Goal: Find specific page/section: Find specific page/section

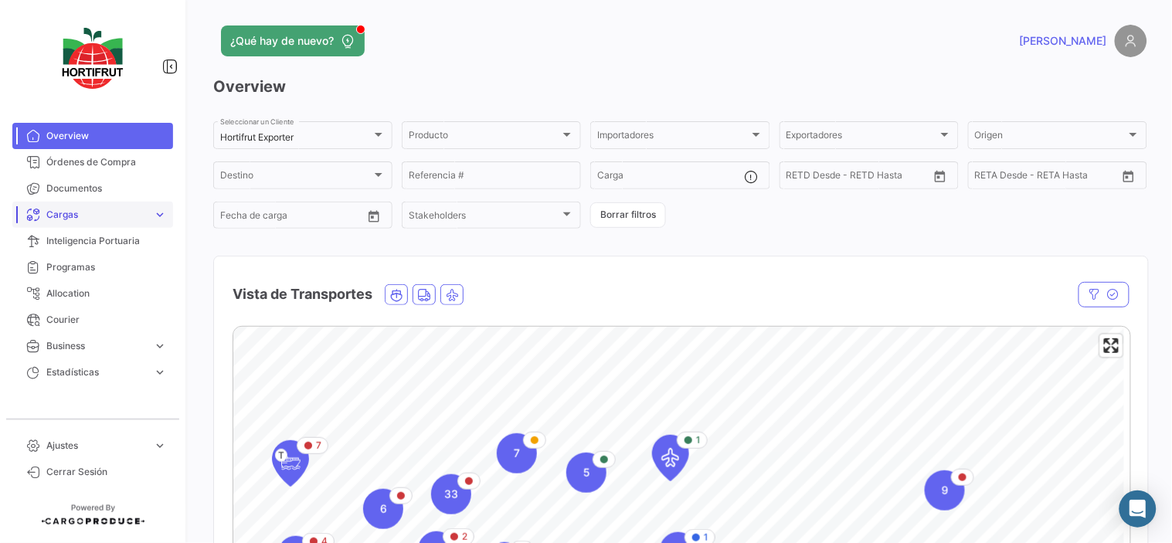
click at [134, 222] on link "Cargas expand_more" at bounding box center [92, 215] width 161 height 26
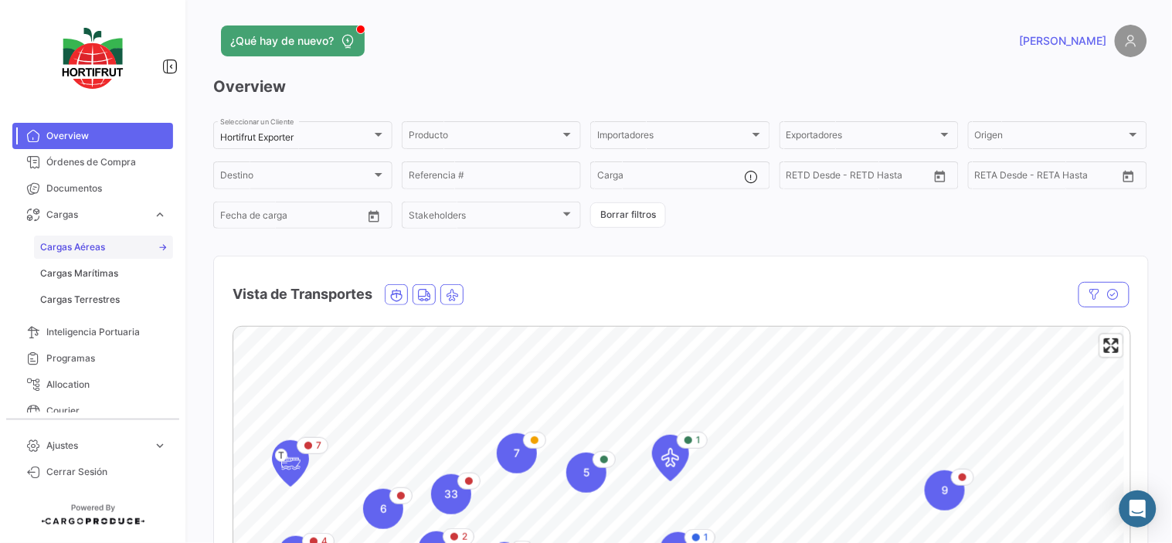
click at [125, 256] on link "Cargas Aéreas" at bounding box center [103, 247] width 139 height 23
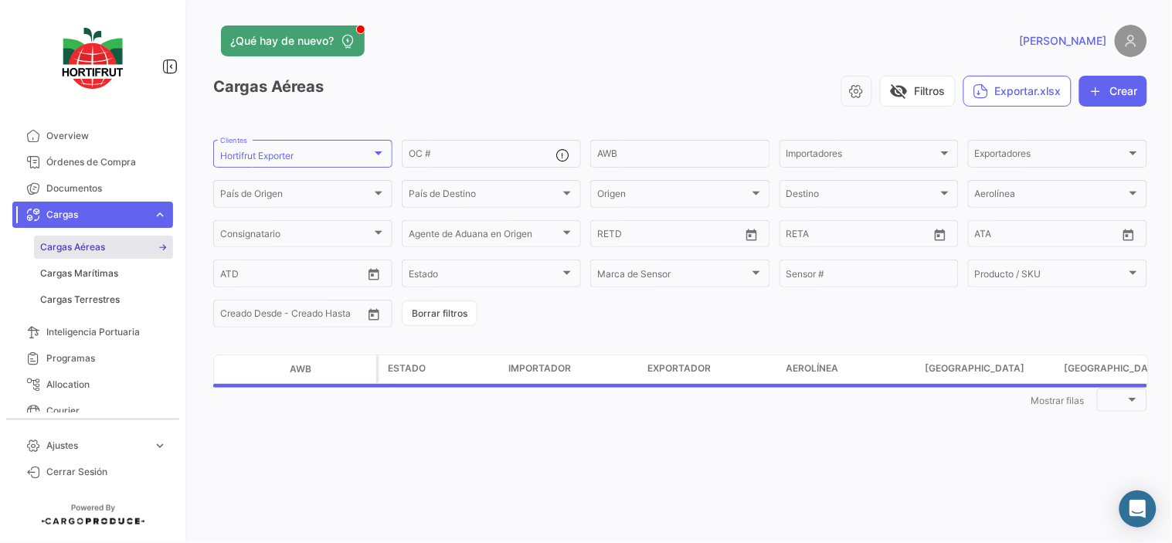
click at [108, 247] on link "Cargas Aéreas" at bounding box center [103, 247] width 139 height 23
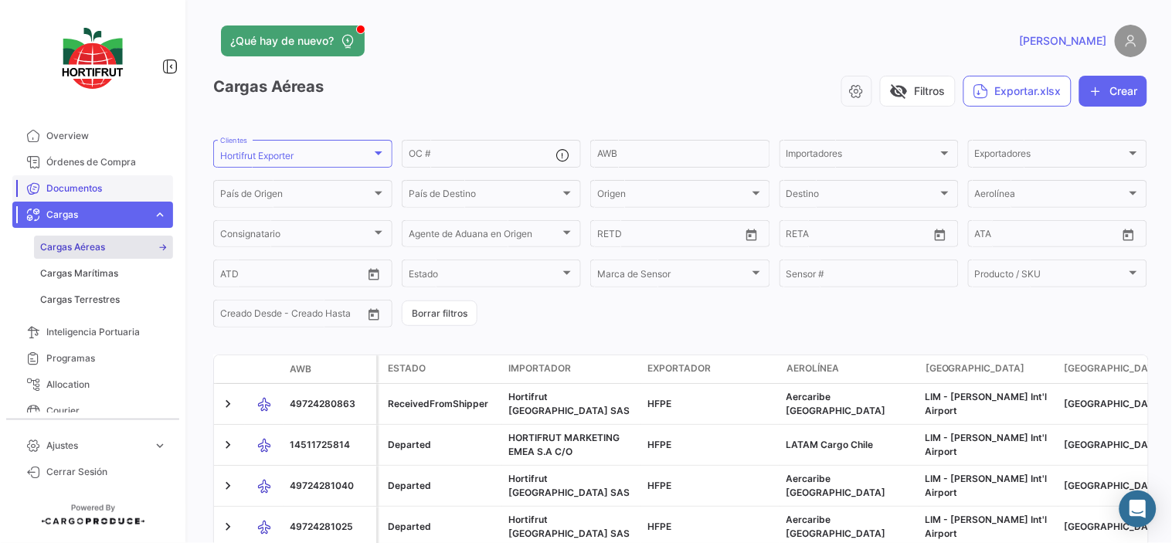
click at [104, 184] on span "Documentos" at bounding box center [106, 189] width 121 height 14
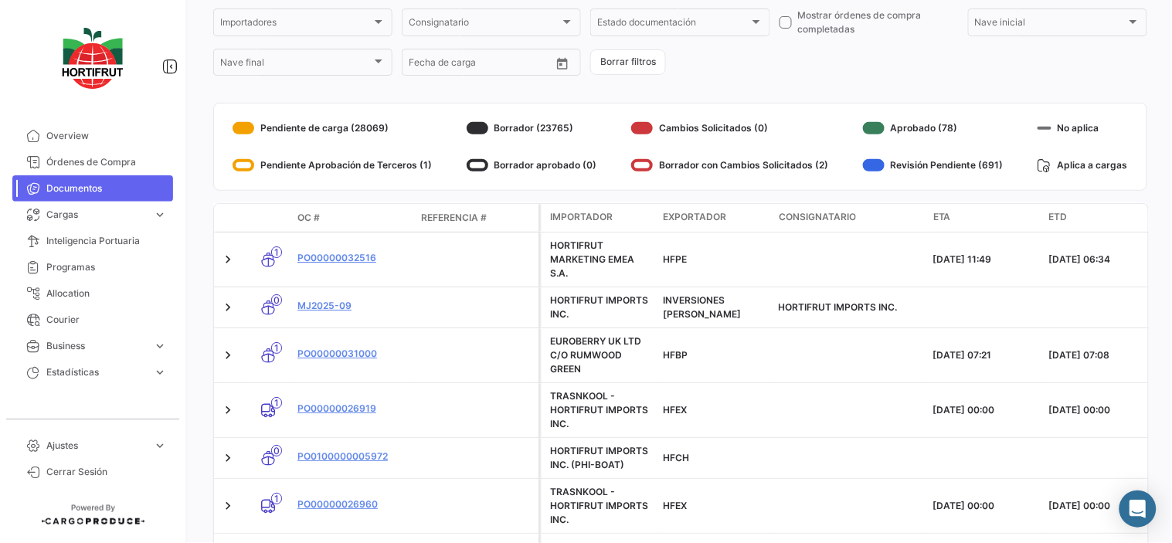
scroll to position [86, 0]
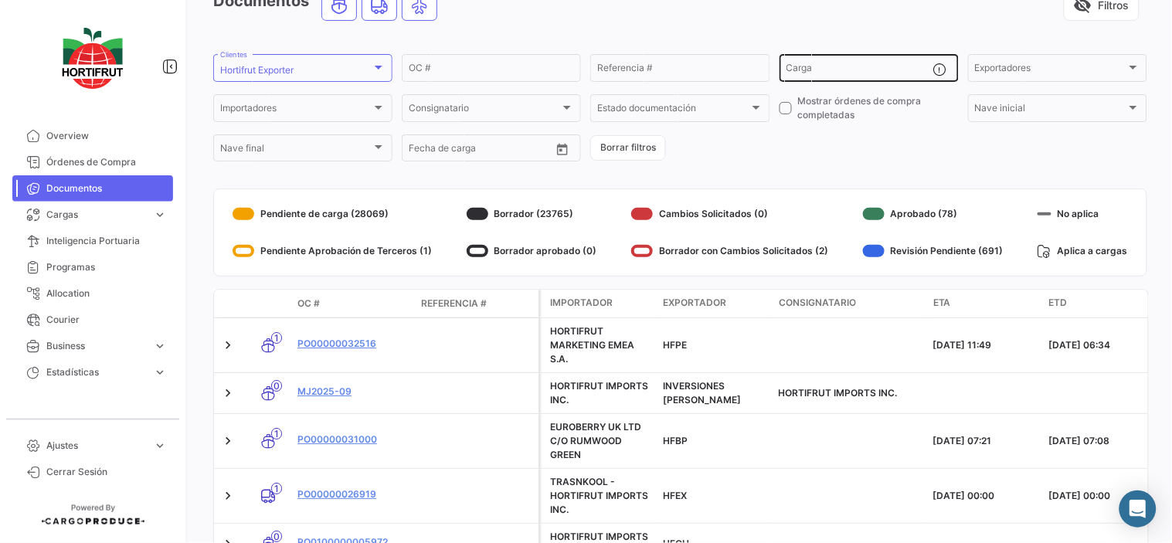
click at [877, 63] on div "Carga" at bounding box center [860, 67] width 147 height 30
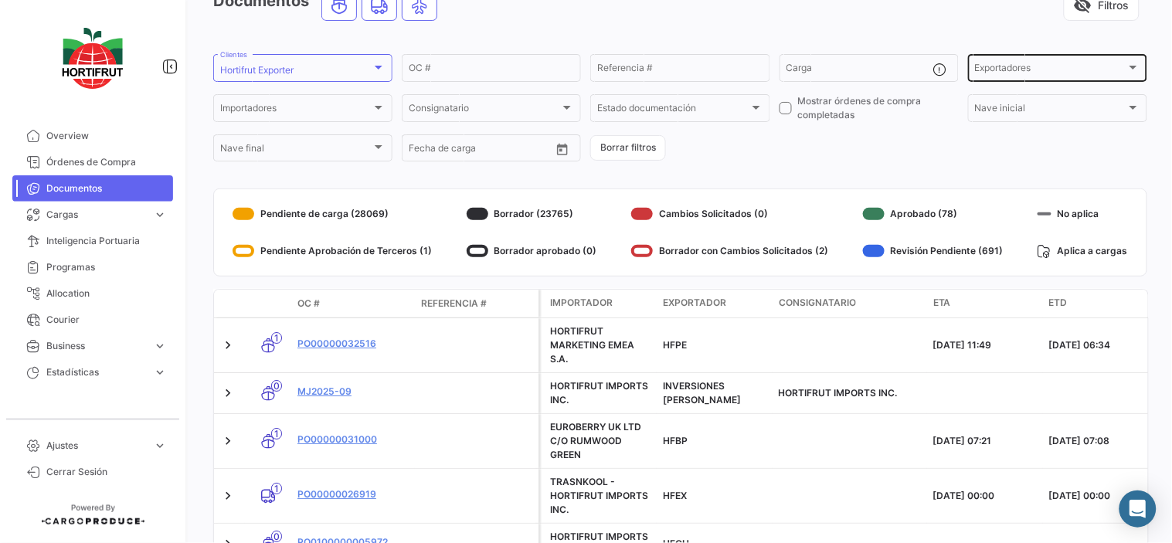
click at [1008, 66] on span "Exportadores" at bounding box center [1050, 70] width 151 height 11
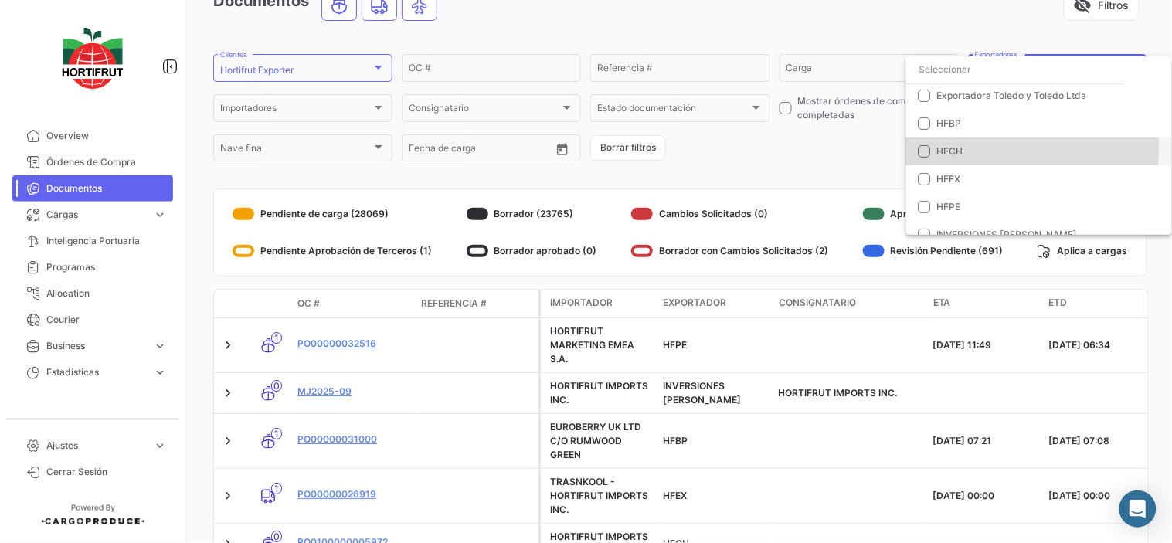
click at [928, 148] on mat-pseudo-checkbox at bounding box center [925, 151] width 12 height 12
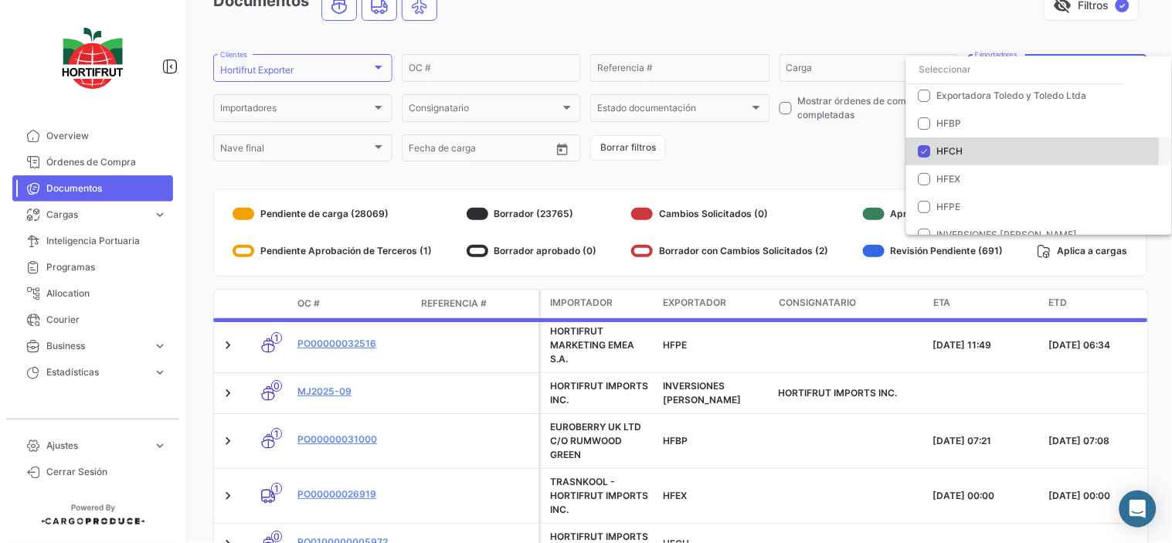
click at [927, 148] on mat-pseudo-checkbox at bounding box center [925, 151] width 12 height 12
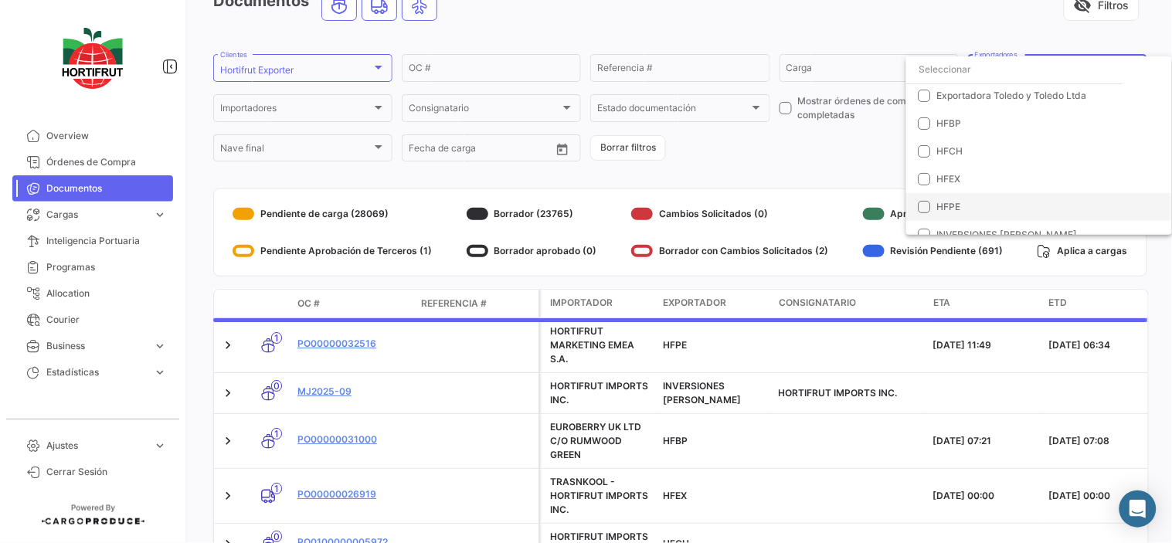
click at [927, 206] on mat-pseudo-checkbox at bounding box center [925, 207] width 12 height 12
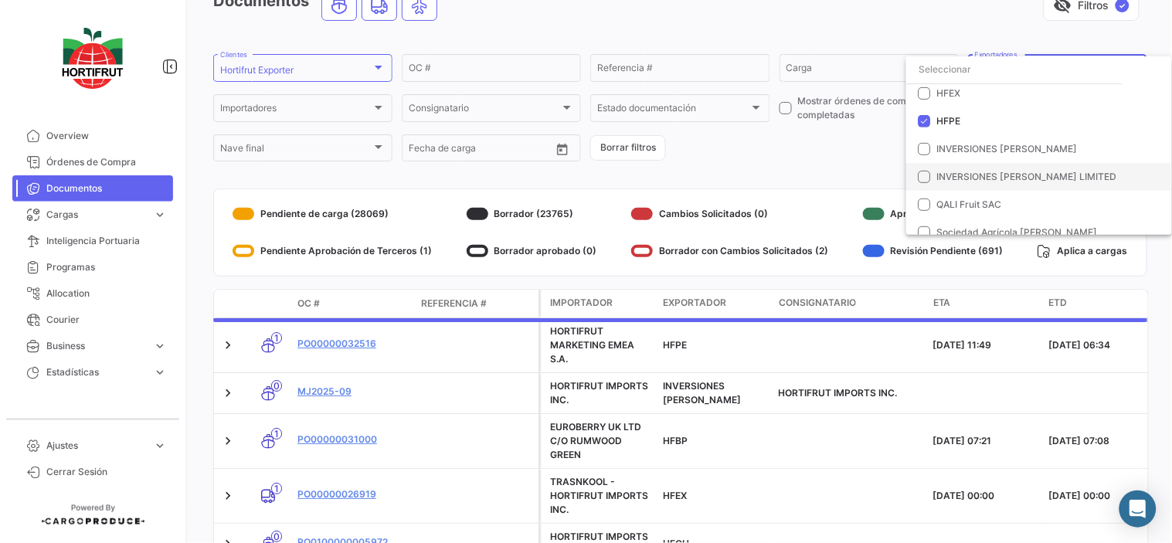
scroll to position [240, 0]
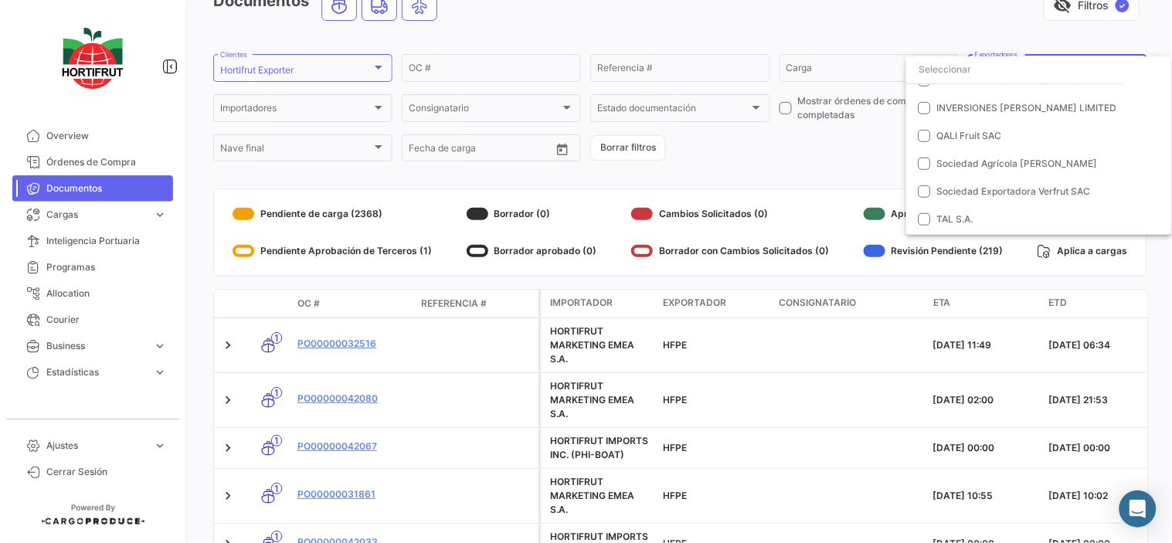
click at [807, 141] on div at bounding box center [586, 271] width 1172 height 543
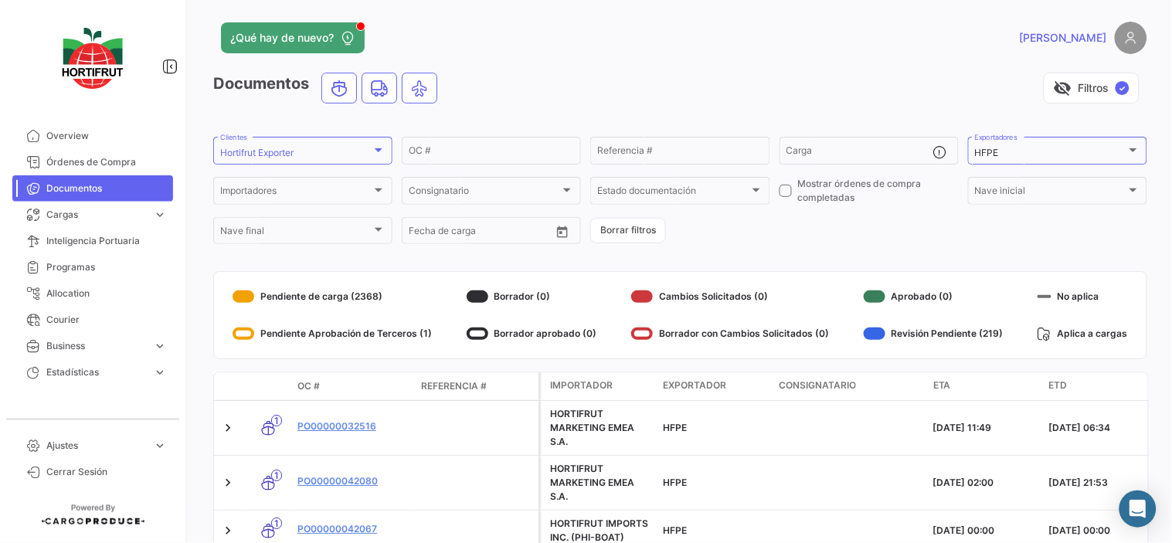
scroll to position [0, 0]
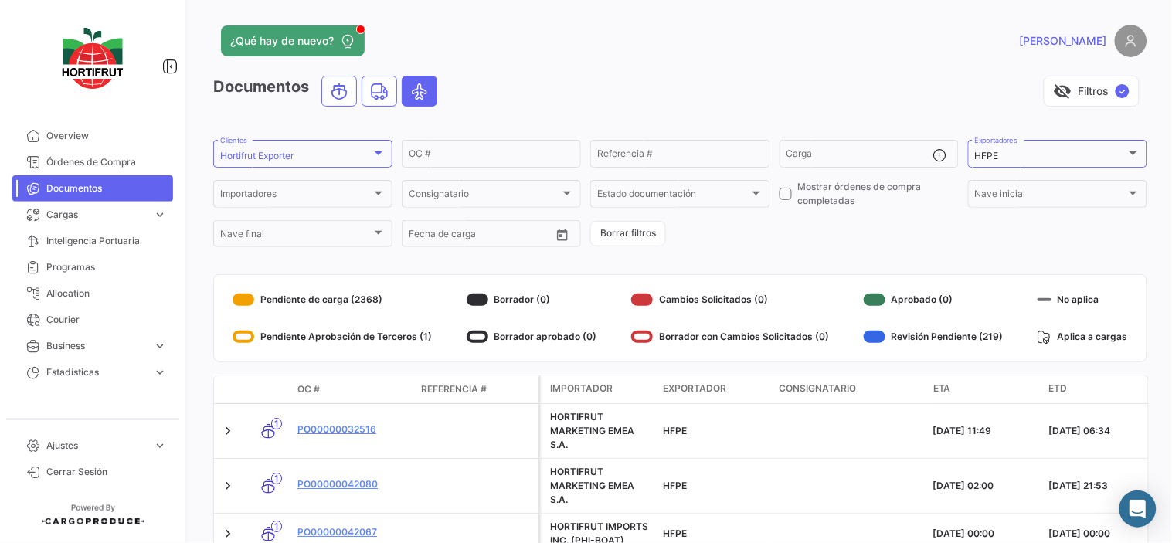
click at [415, 96] on icon "Air" at bounding box center [419, 91] width 19 height 19
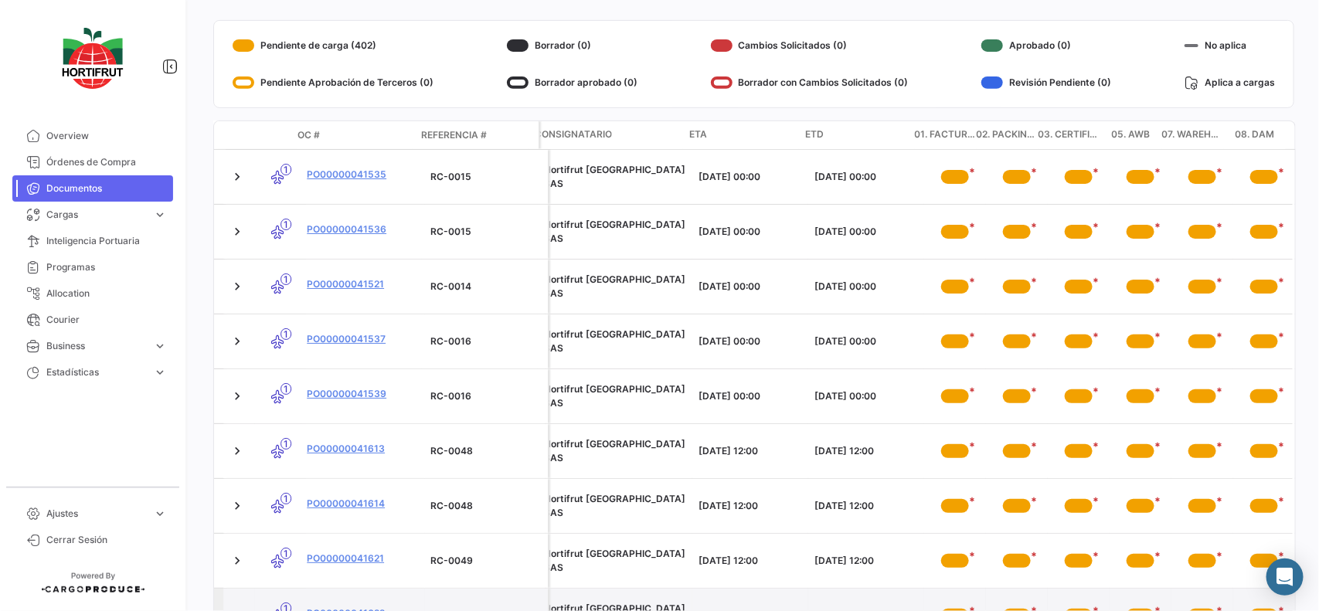
scroll to position [282, 0]
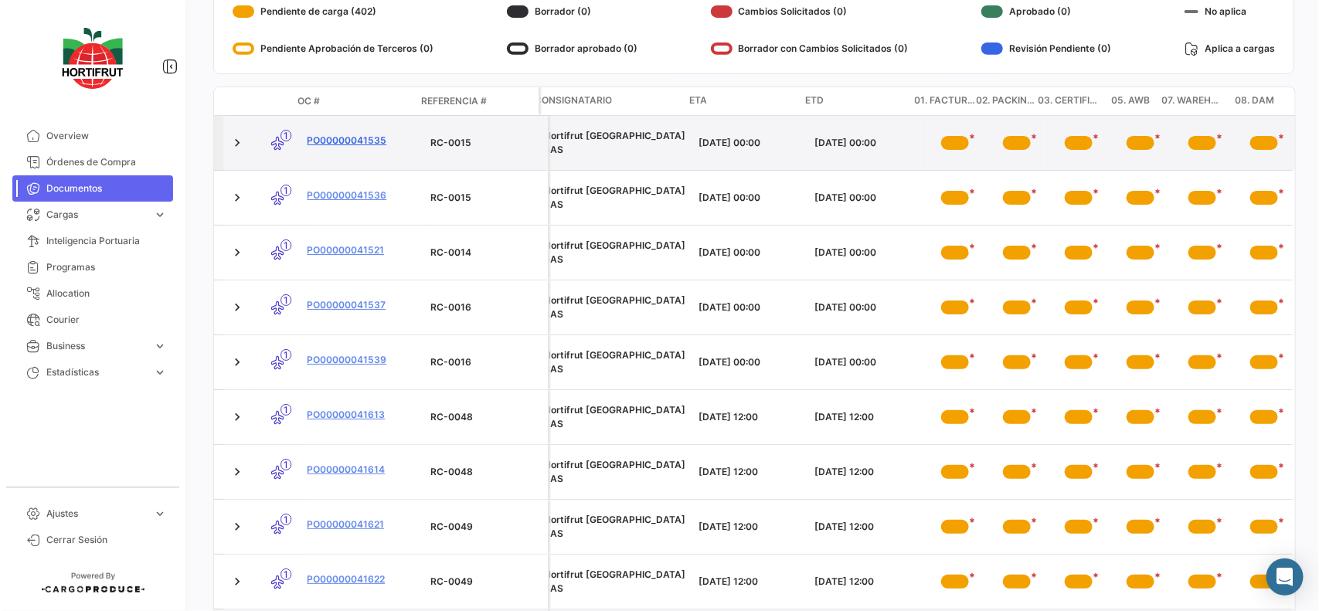
click at [344, 140] on link "PO00000041535" at bounding box center [362, 141] width 111 height 14
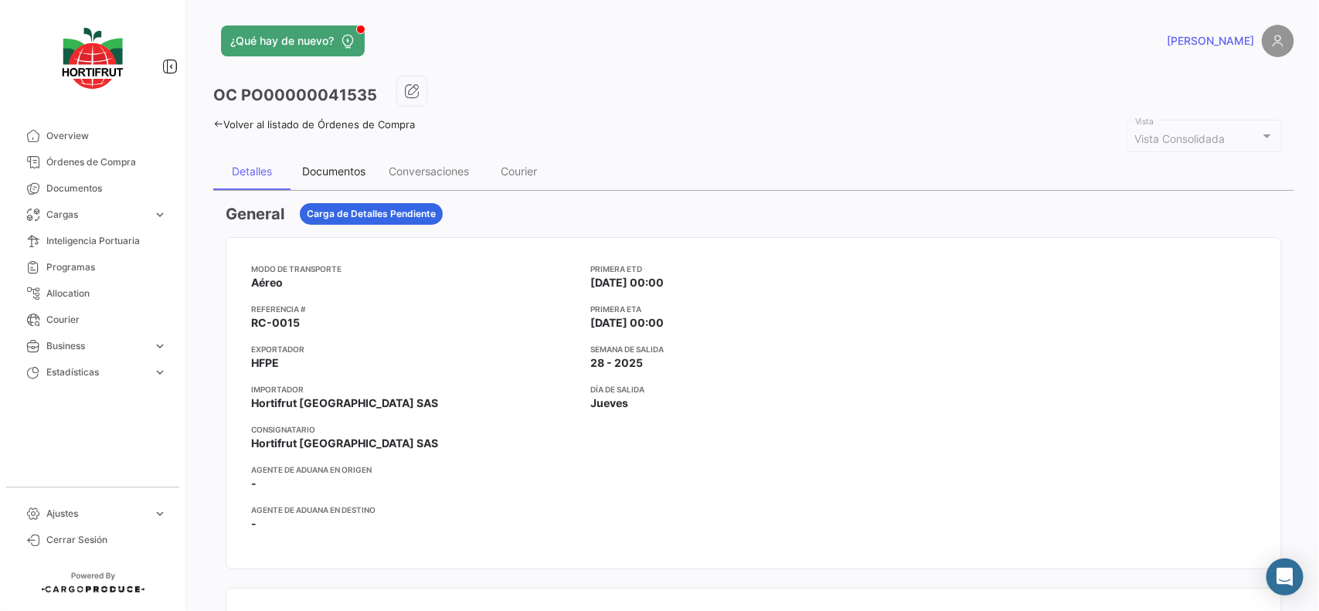
click at [326, 175] on div "Documentos" at bounding box center [333, 171] width 63 height 13
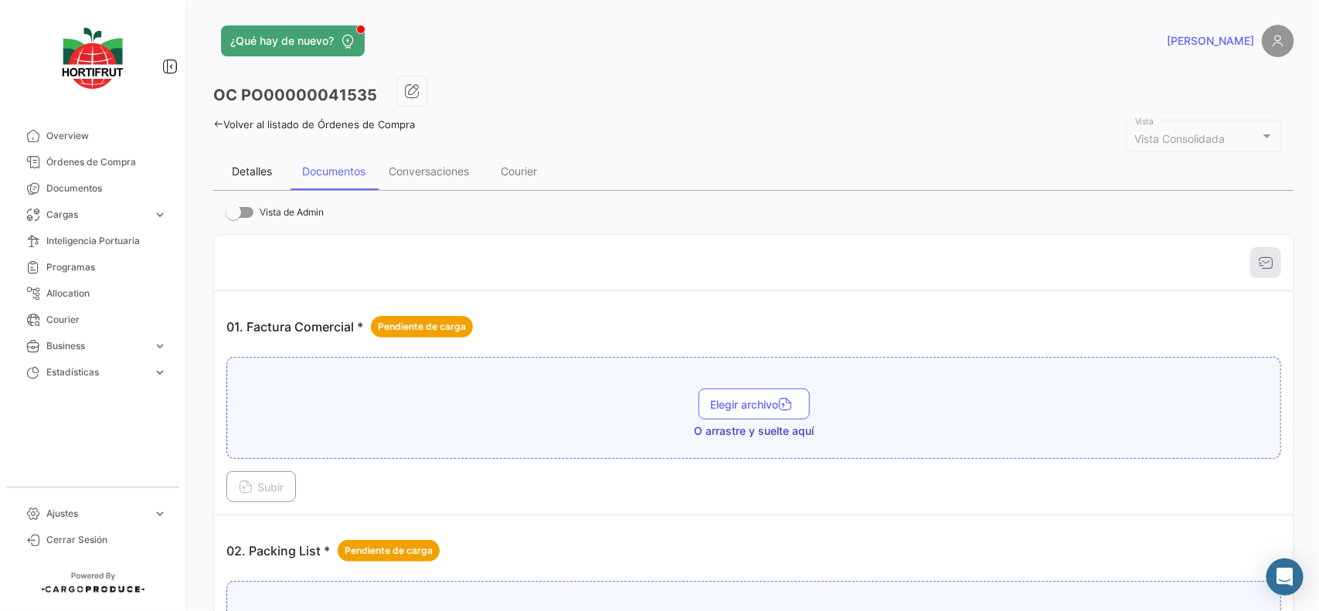
click at [257, 165] on div "Detalles" at bounding box center [252, 171] width 40 height 13
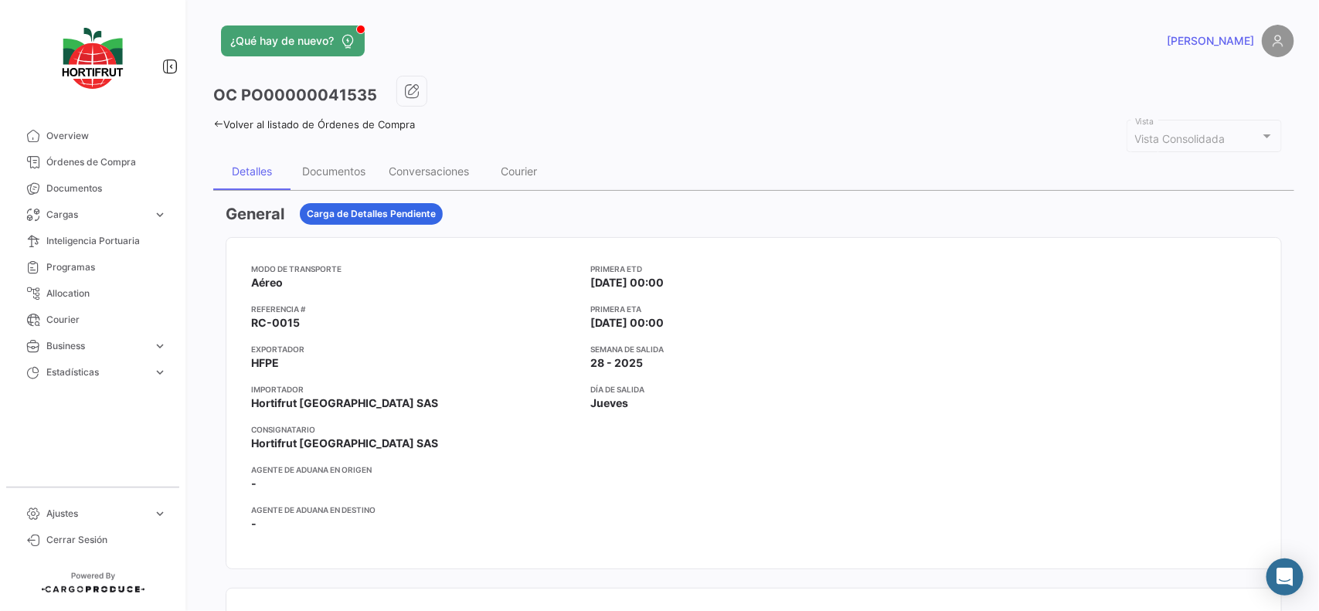
click at [219, 122] on icon at bounding box center [218, 124] width 10 height 10
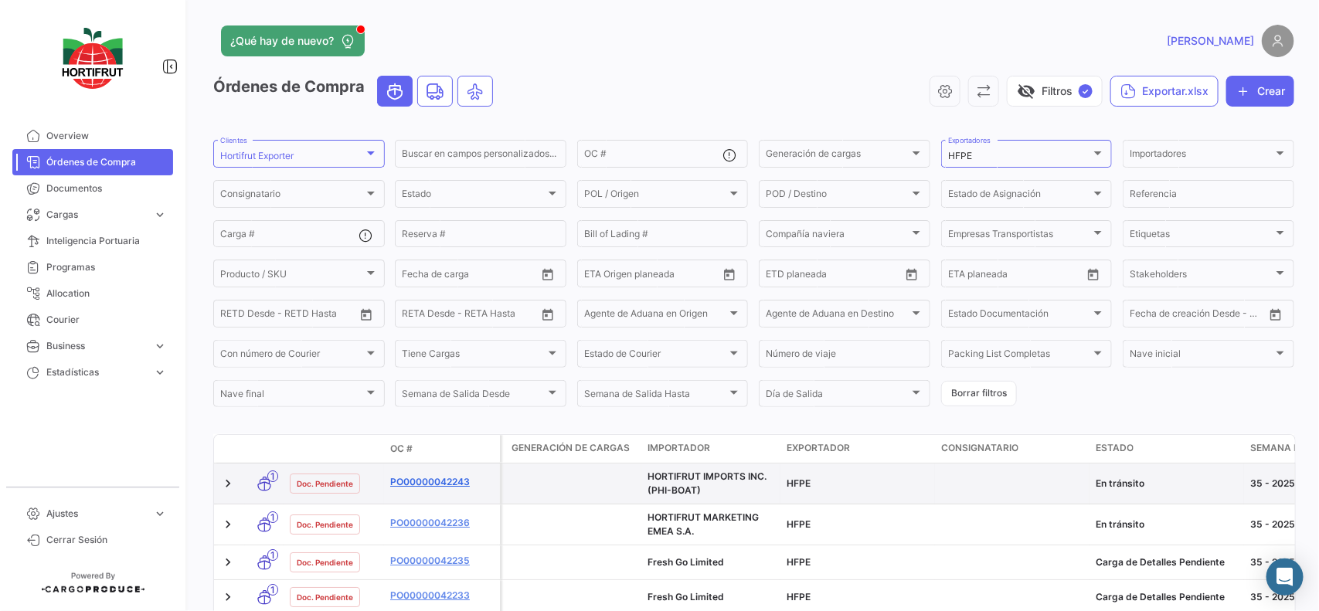
click at [423, 480] on link "PO00000042243" at bounding box center [442, 482] width 104 height 14
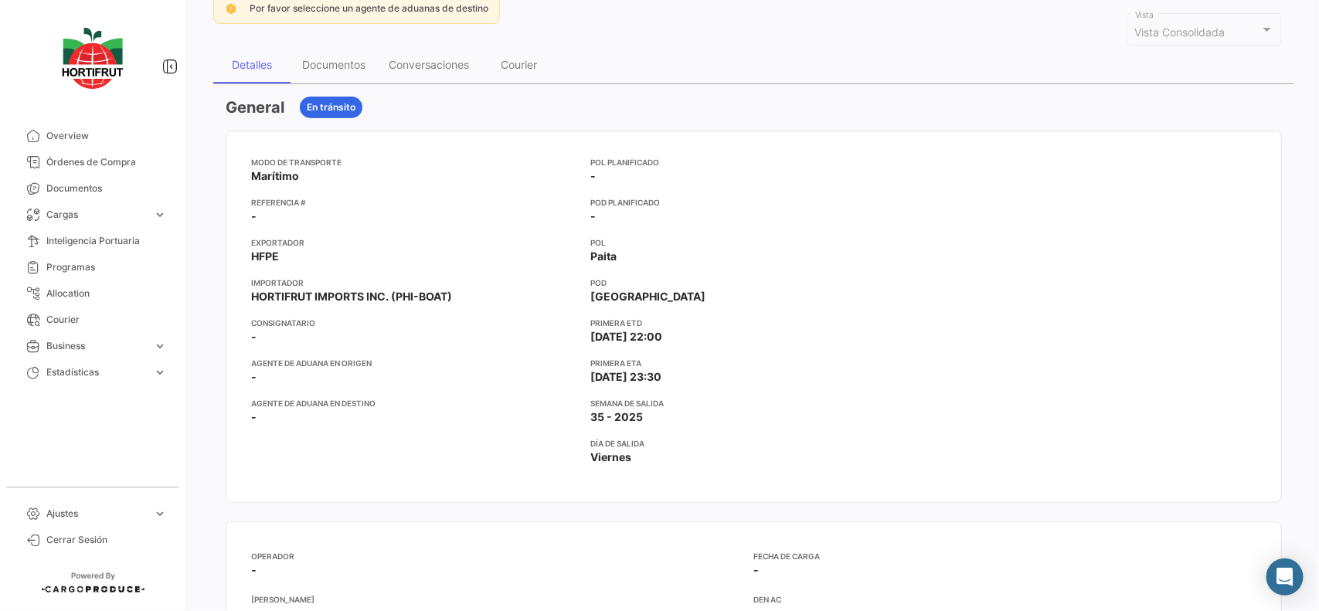
scroll to position [290, 0]
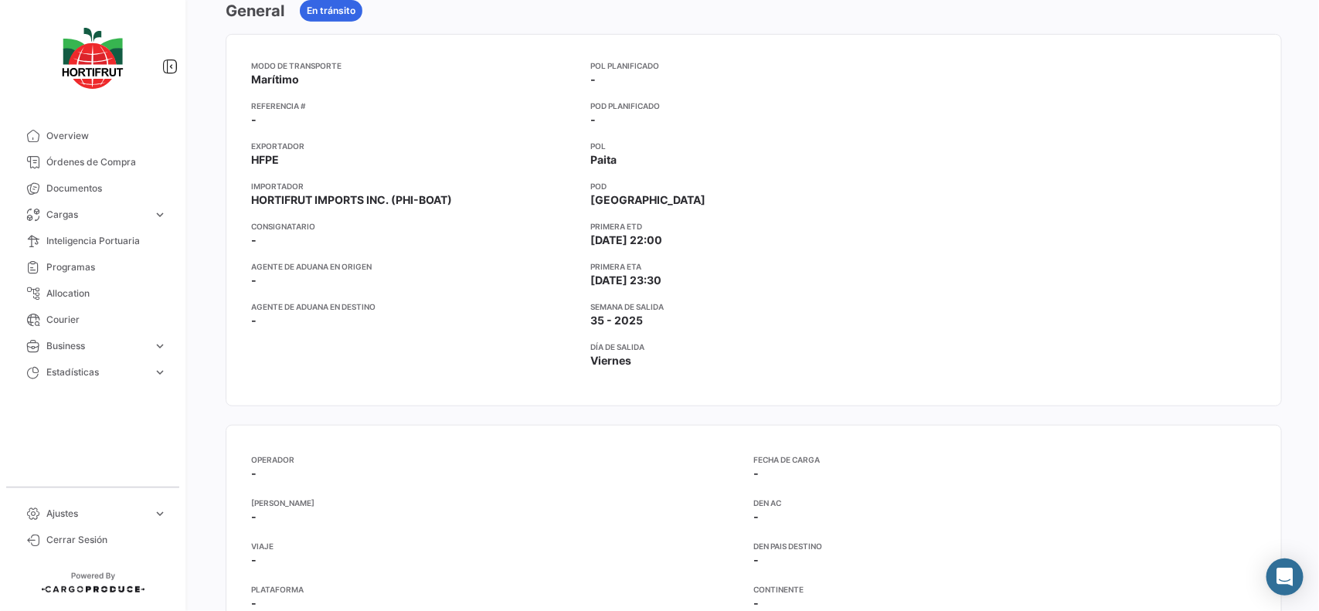
click at [1171, 128] on div "¿Qué hay de nuevo? [PERSON_NAME] OC PO00000042243 Volver al listado de Órdenes …" at bounding box center [754, 305] width 1130 height 611
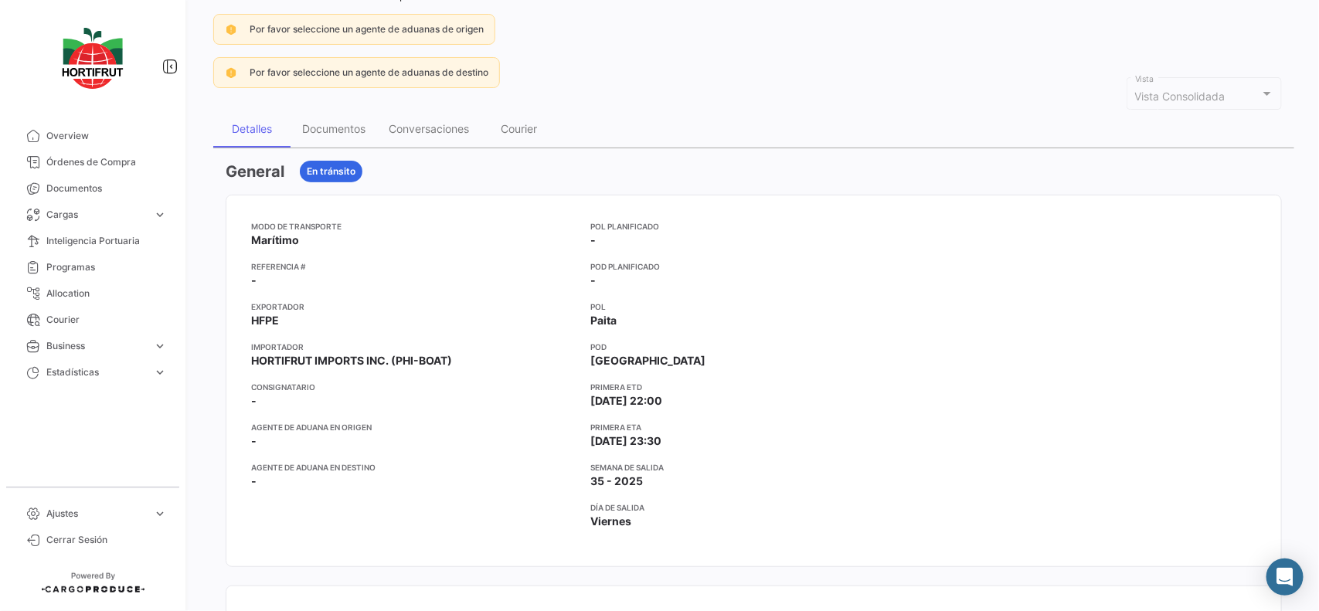
scroll to position [0, 0]
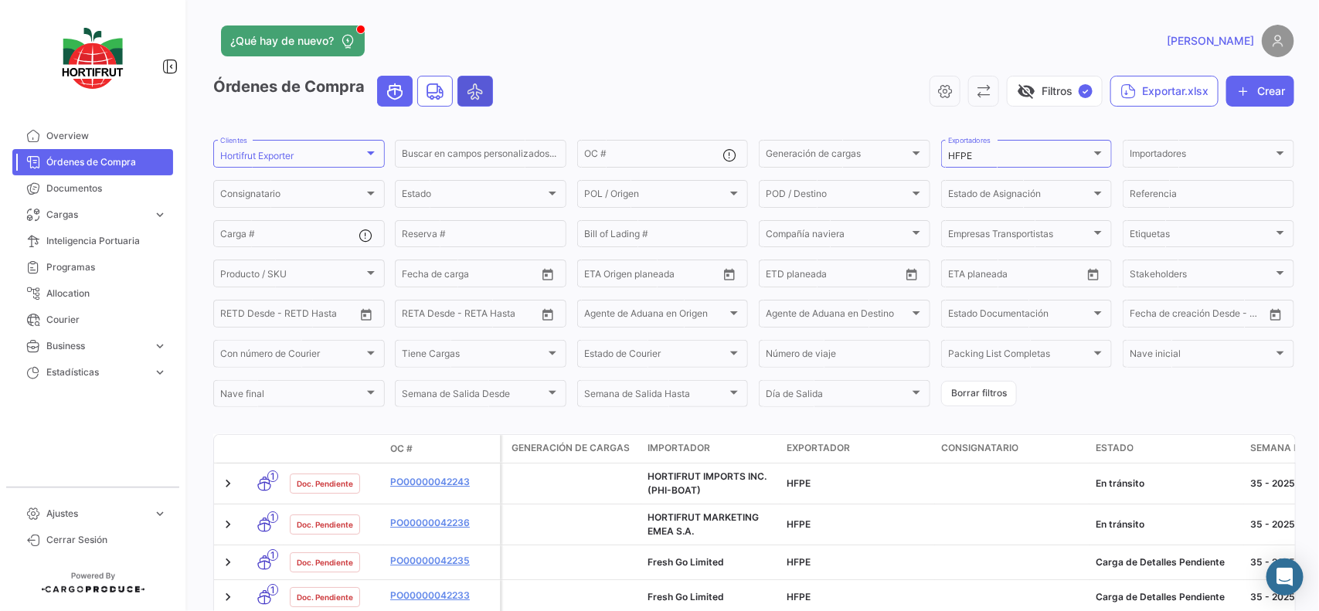
click at [492, 94] on span "Air" at bounding box center [475, 90] width 34 height 29
